Goal: Task Accomplishment & Management: Manage account settings

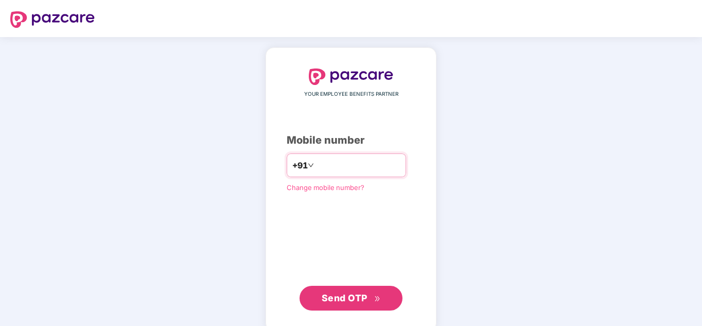
click at [334, 168] on input "number" at bounding box center [358, 165] width 84 height 16
type input "**********"
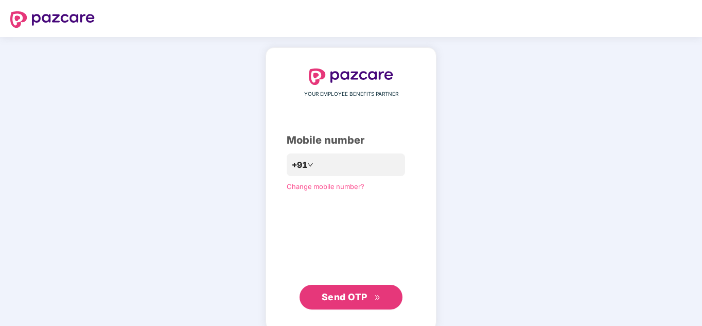
click at [348, 303] on span "Send OTP" at bounding box center [351, 297] width 59 height 14
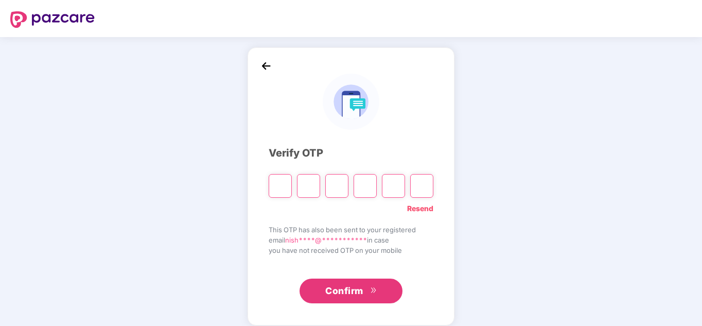
type input "*"
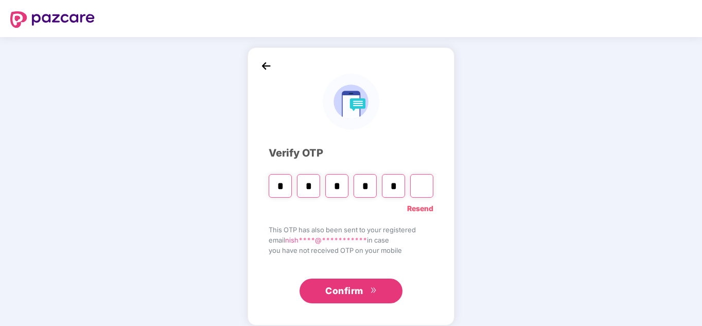
type input "*"
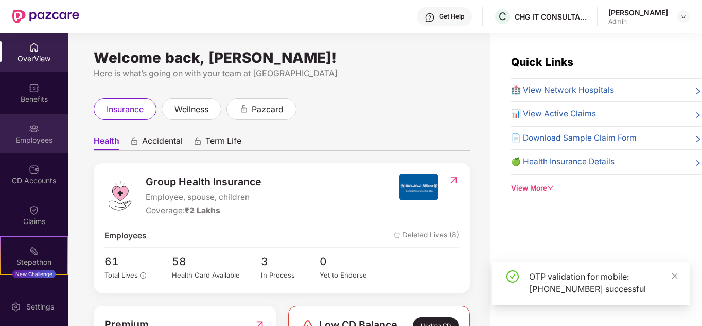
click at [46, 135] on div "Employees" at bounding box center [34, 140] width 68 height 10
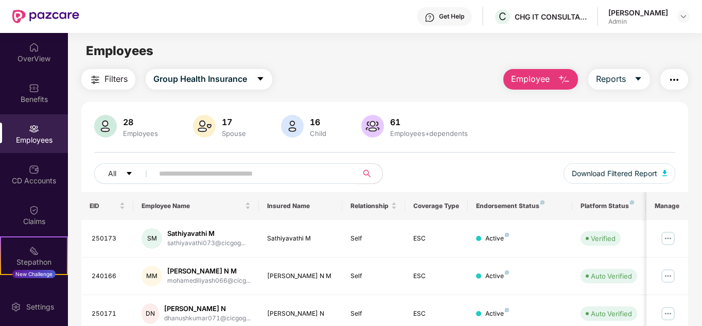
click at [193, 176] on input "text" at bounding box center [251, 173] width 185 height 15
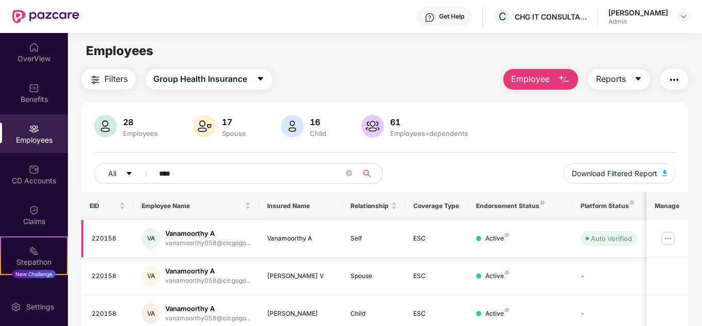
type input "****"
click at [670, 237] on img at bounding box center [668, 238] width 16 height 16
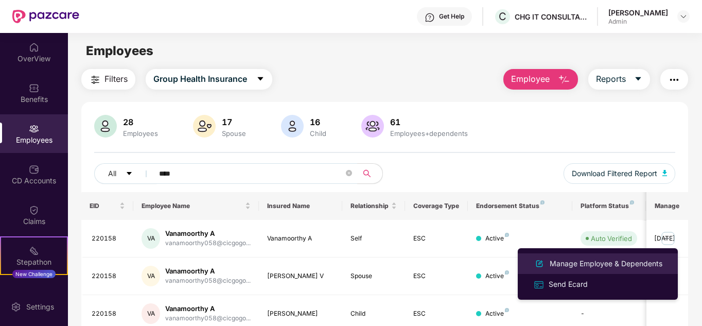
click at [643, 262] on div "Manage Employee & Dependents" at bounding box center [605, 263] width 117 height 11
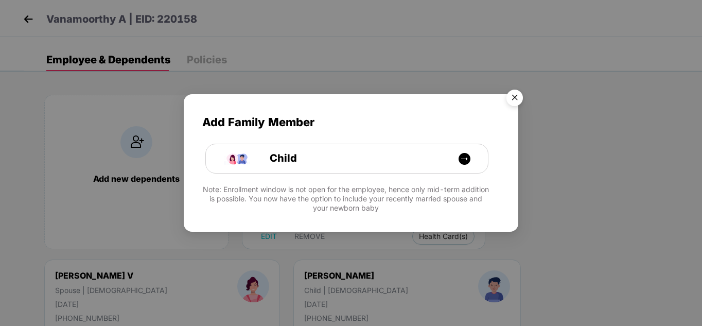
click at [516, 96] on img "Close" at bounding box center [514, 99] width 29 height 29
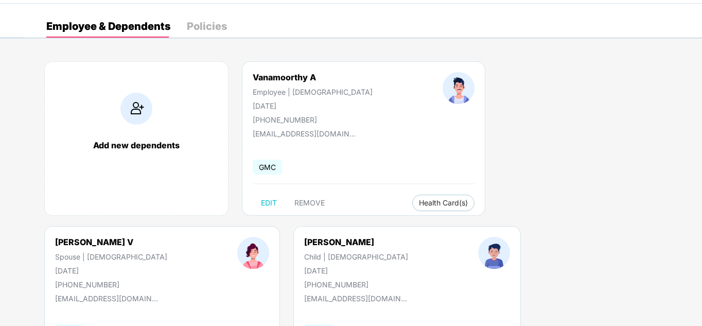
scroll to position [51, 0]
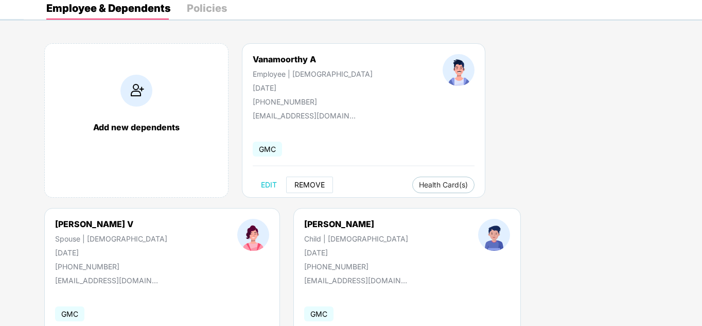
click at [318, 181] on span "REMOVE" at bounding box center [309, 185] width 30 height 8
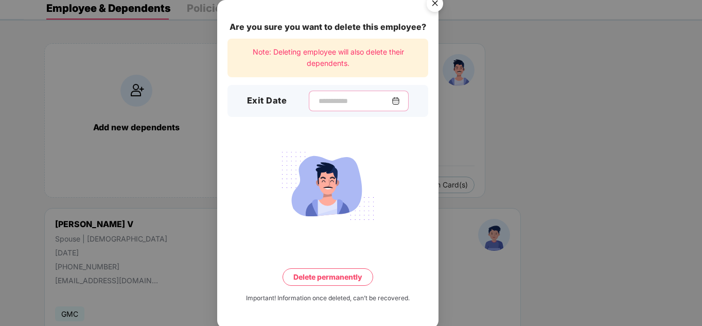
click at [338, 99] on input at bounding box center [354, 101] width 74 height 11
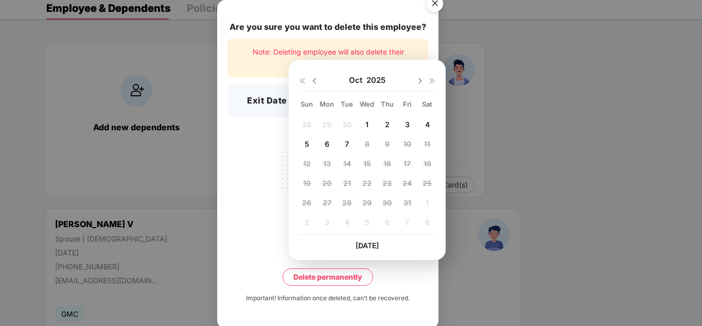
click at [344, 142] on div "7" at bounding box center [346, 143] width 15 height 15
type input "**********"
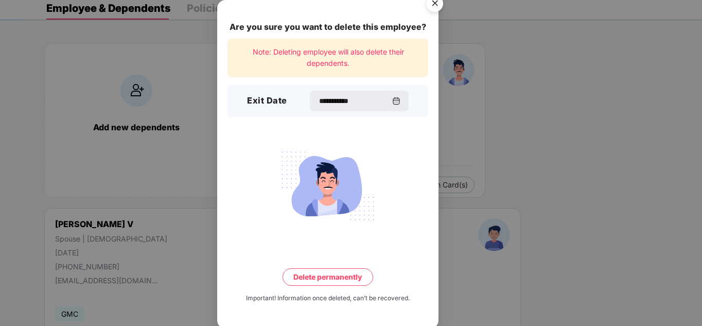
click at [334, 275] on button "Delete permanently" at bounding box center [327, 276] width 91 height 17
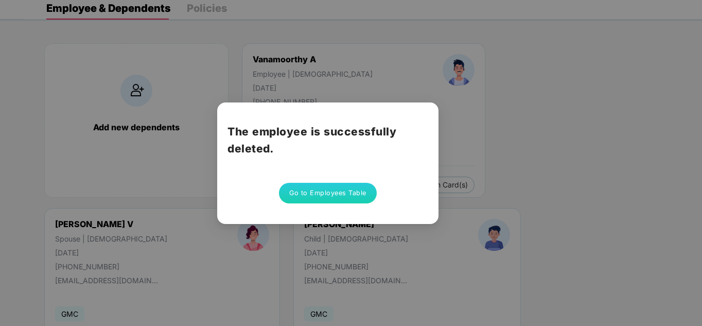
click at [344, 192] on button "Go to Employees Table" at bounding box center [328, 193] width 98 height 21
